Goal: Ask a question

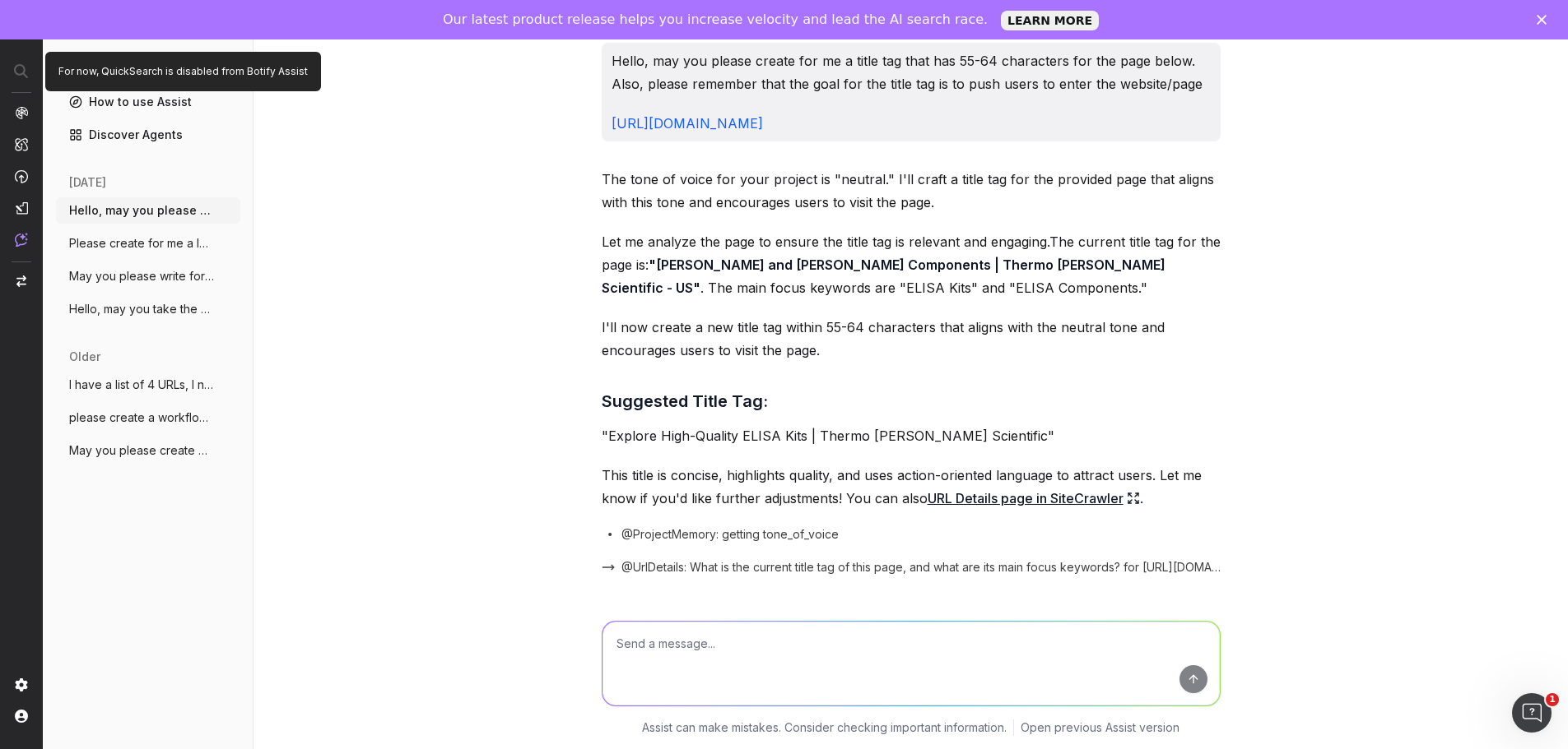
scroll to position [445, 0]
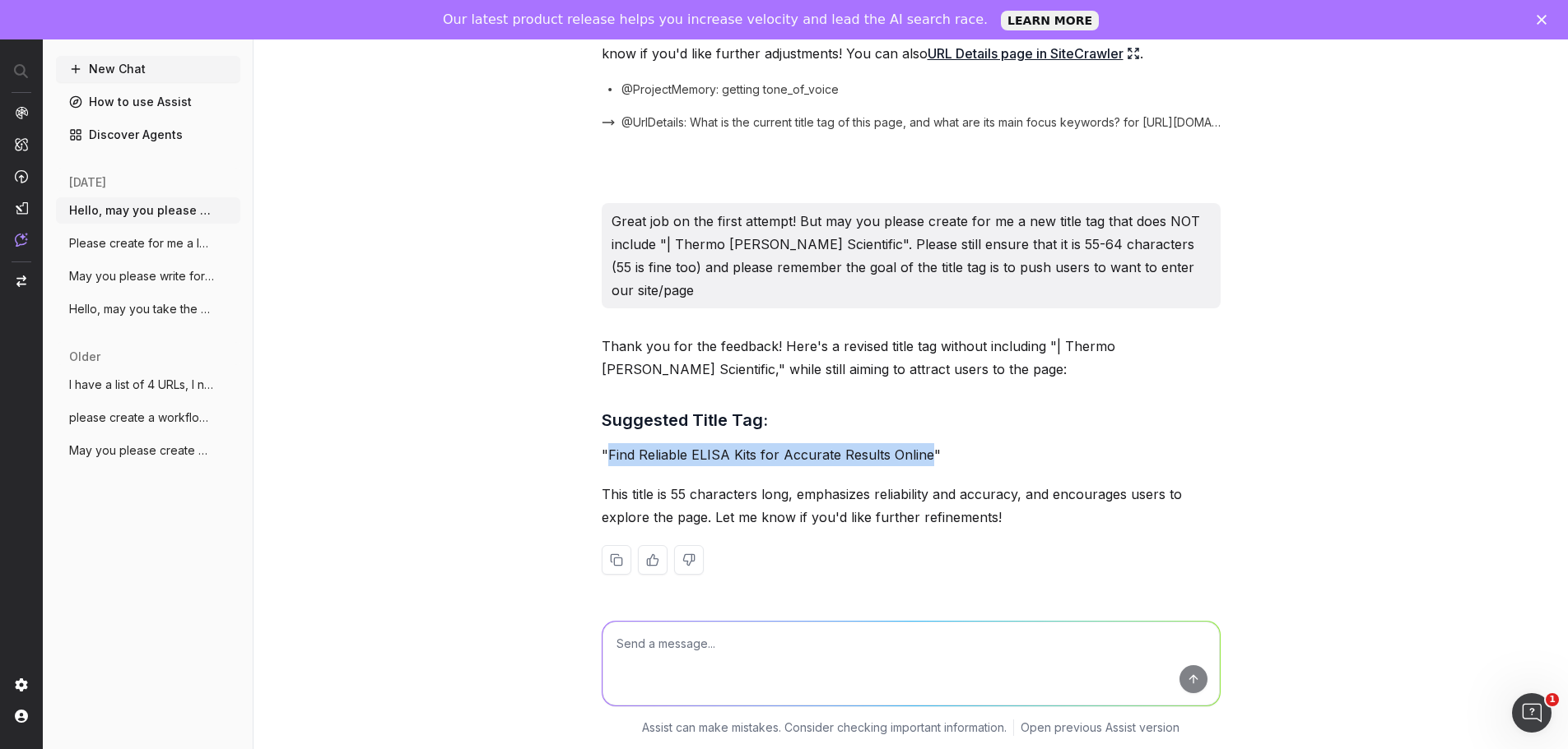
click at [122, 69] on button "New Chat" at bounding box center [148, 69] width 185 height 26
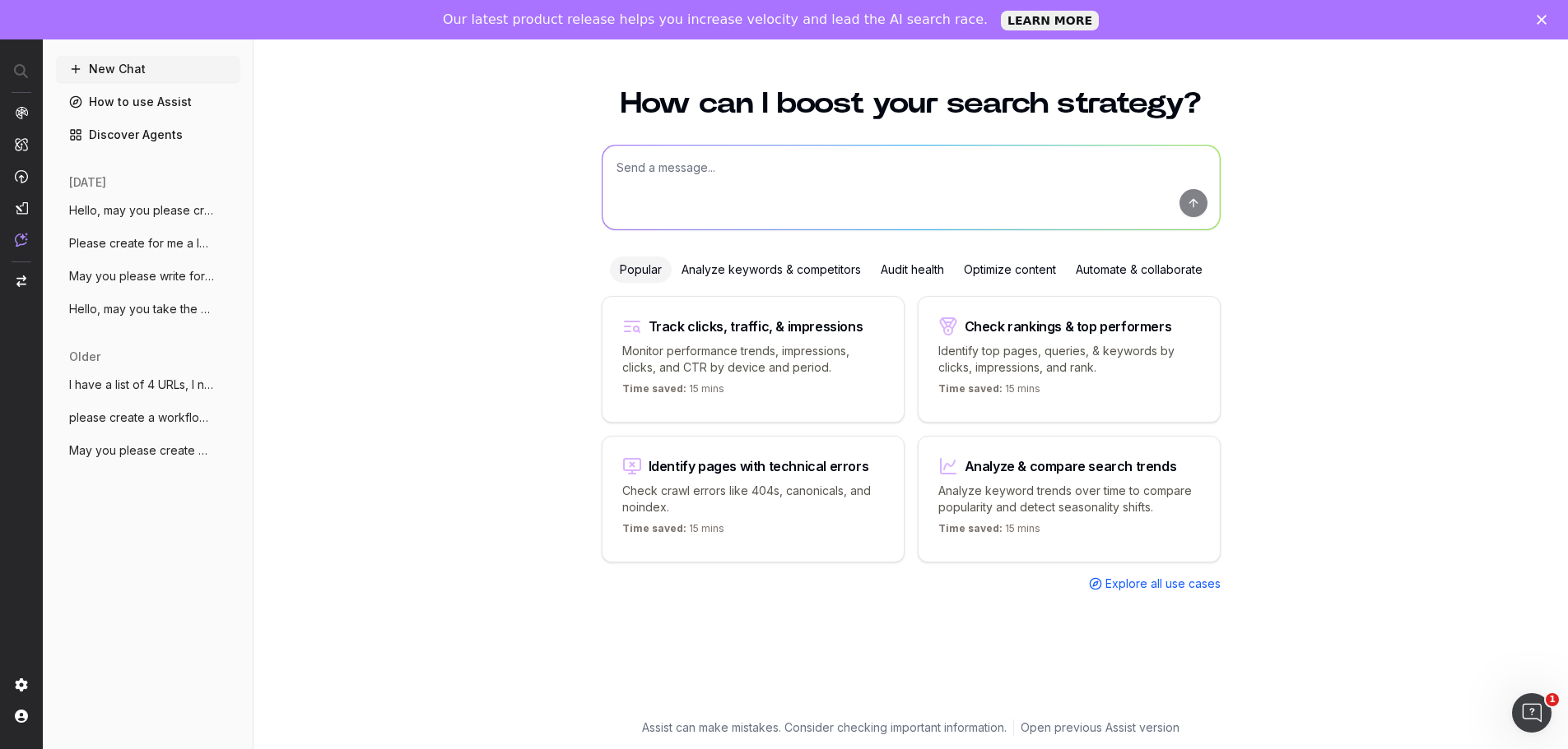
click at [125, 68] on button "New Chat" at bounding box center [148, 69] width 185 height 26
click at [644, 166] on textarea at bounding box center [911, 187] width 617 height 84
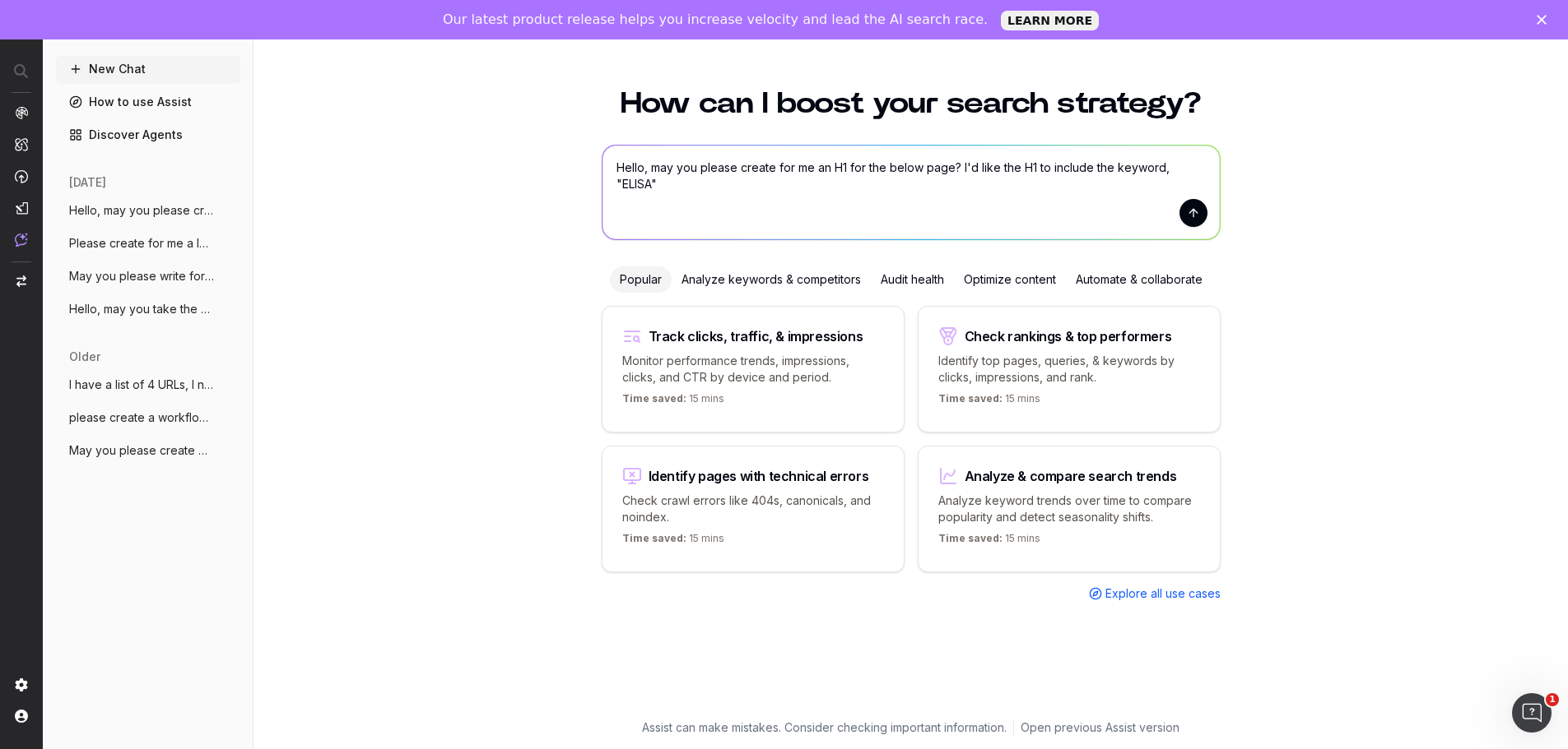
paste textarea "[URL][DOMAIN_NAME]"
type textarea "Hello, may you please create for me an H1 for the below page? I'd like the H1 t…"
click at [1186, 213] on button "submit" at bounding box center [1193, 213] width 28 height 28
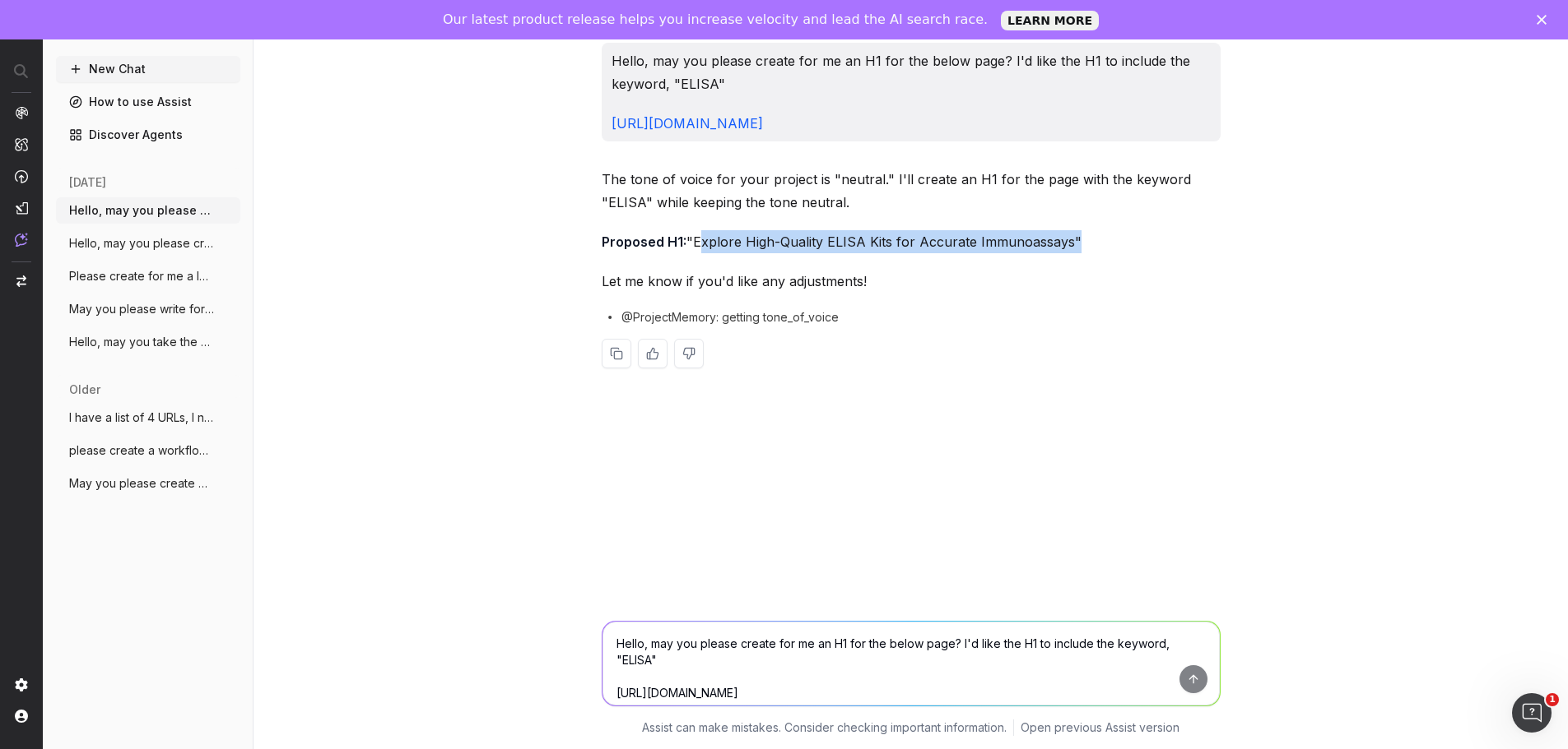
drag, startPoint x: 981, startPoint y: 288, endPoint x: 610, endPoint y: 290, distance: 371.0
click at [610, 253] on p "Proposed H1: "Explore High-Quality ELISA Kits for Accurate Immunoassays"" at bounding box center [911, 242] width 619 height 23
copy p "Explore High-Quality ELISA Kits for Accurate Immunoassays"
